Goal: Task Accomplishment & Management: Use online tool/utility

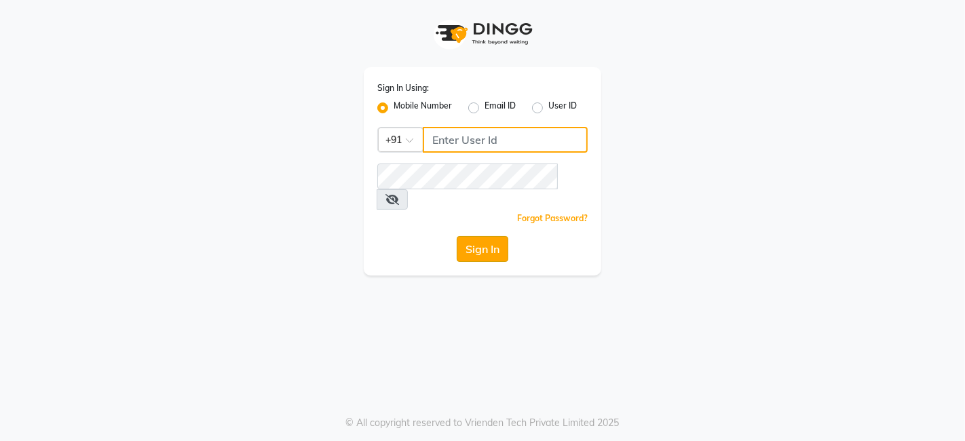
type input "9810445777"
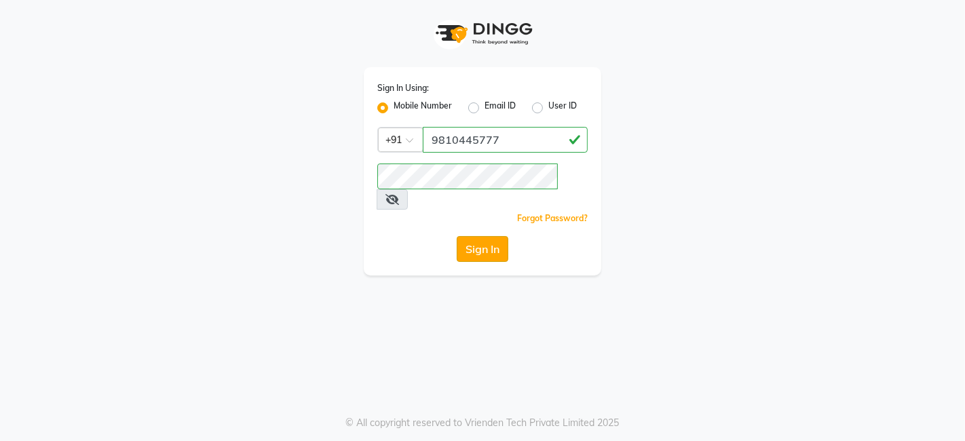
click at [464, 236] on button "Sign In" at bounding box center [483, 249] width 52 height 26
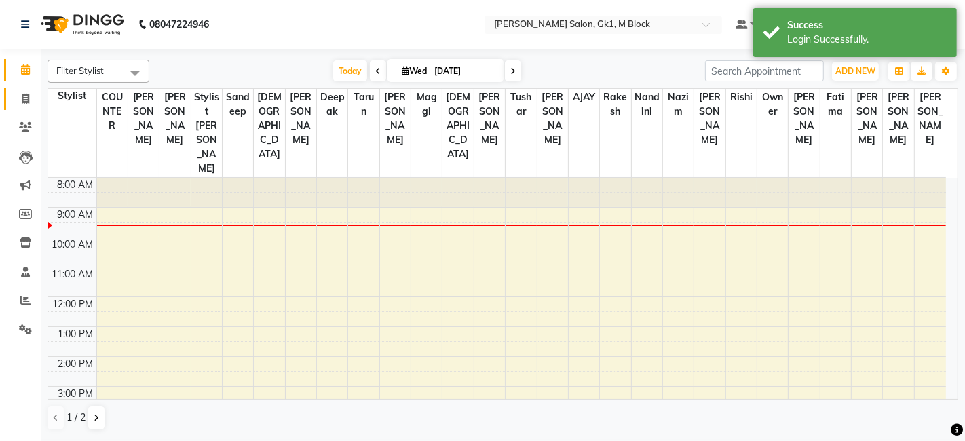
click at [33, 100] on span at bounding box center [26, 100] width 24 height 16
select select "6312"
select select "service"
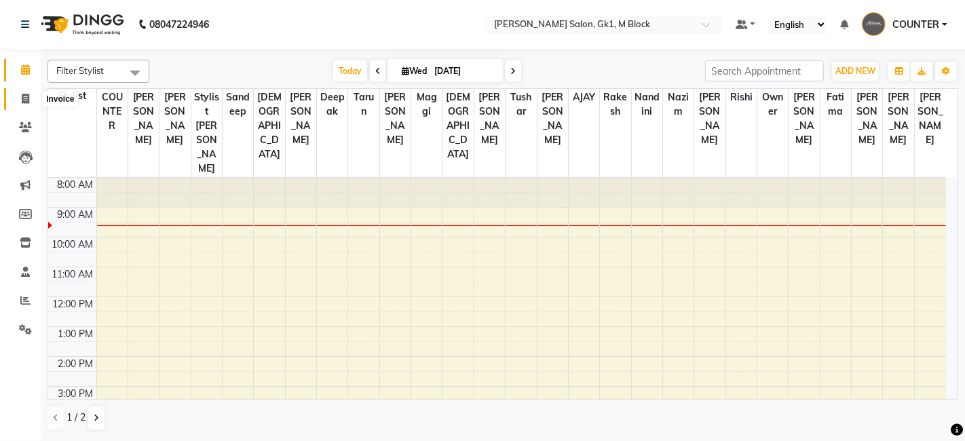
click at [33, 105] on span at bounding box center [26, 100] width 24 height 16
select select "6312"
select select "service"
